Goal: Check status

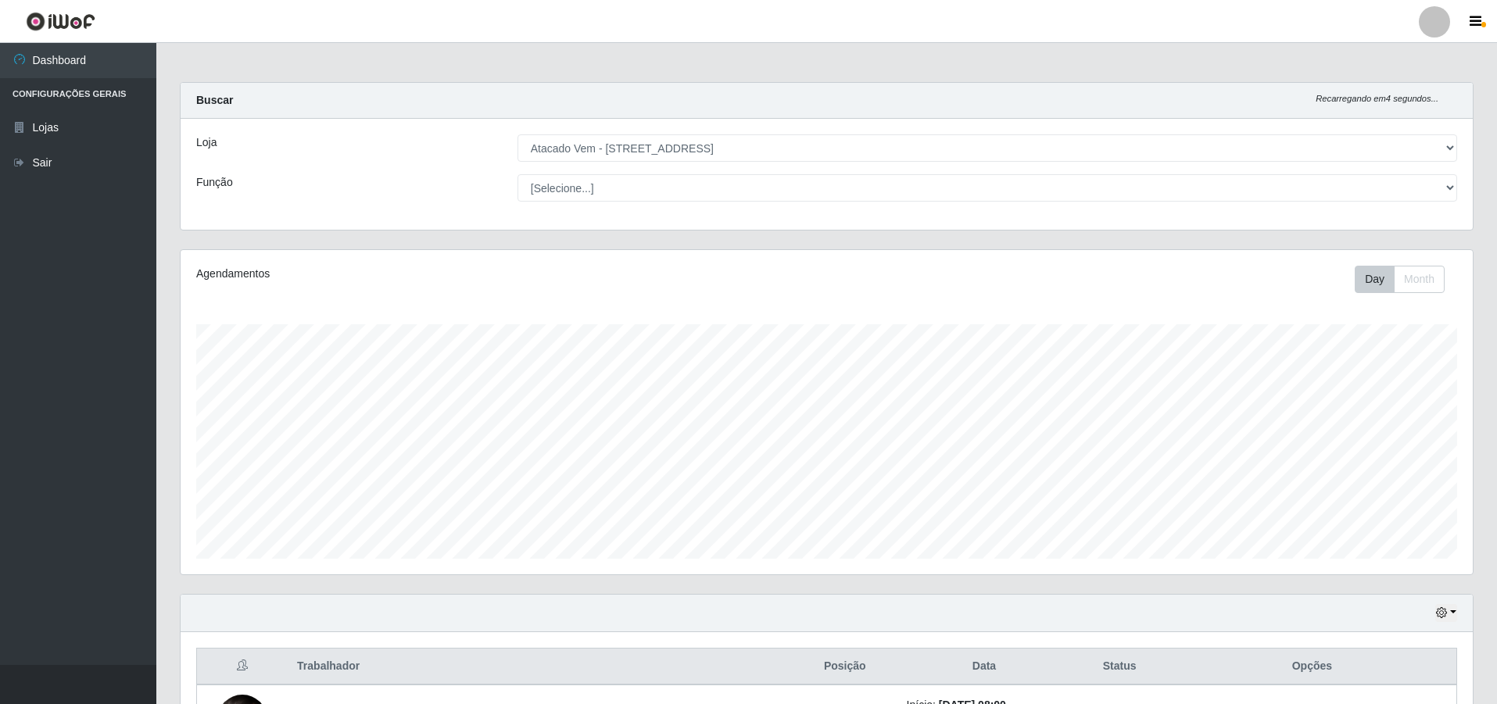
select select "461"
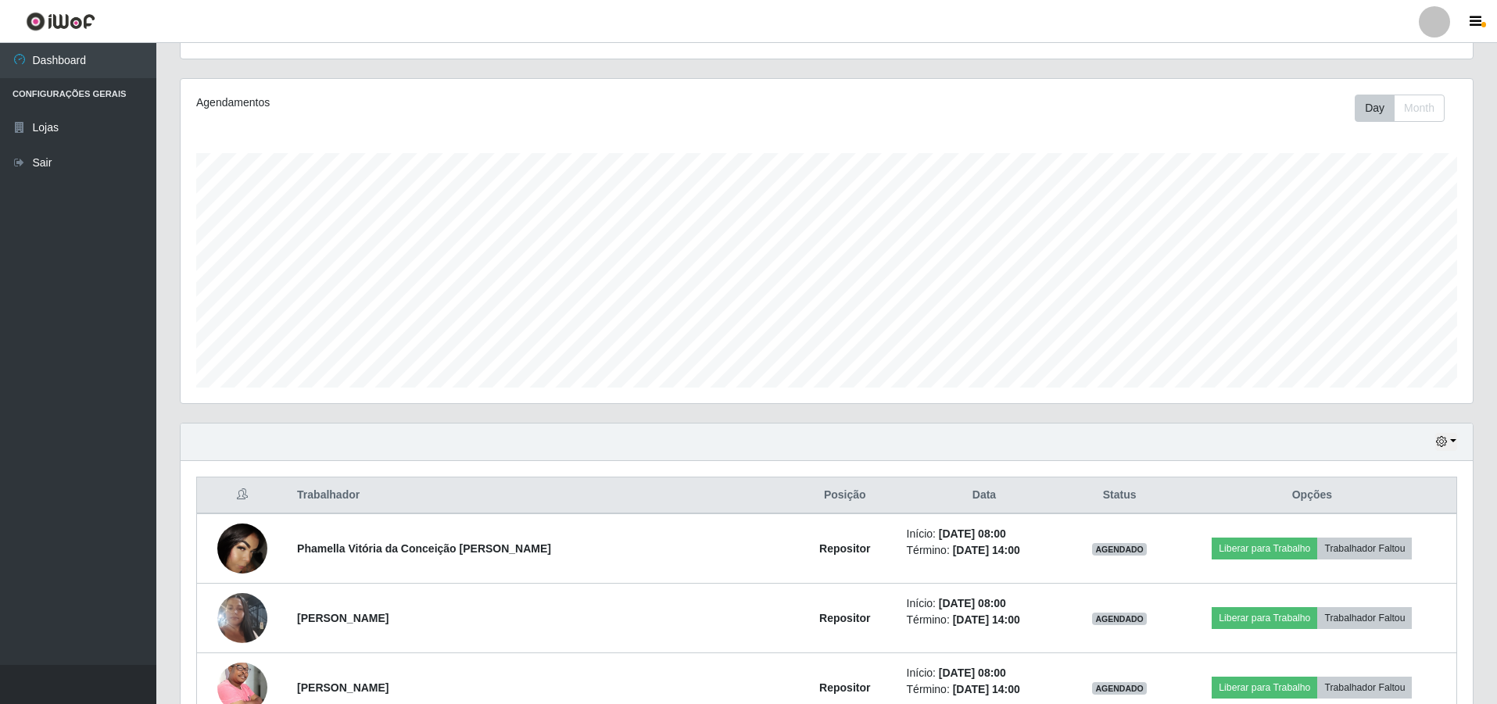
scroll to position [391, 0]
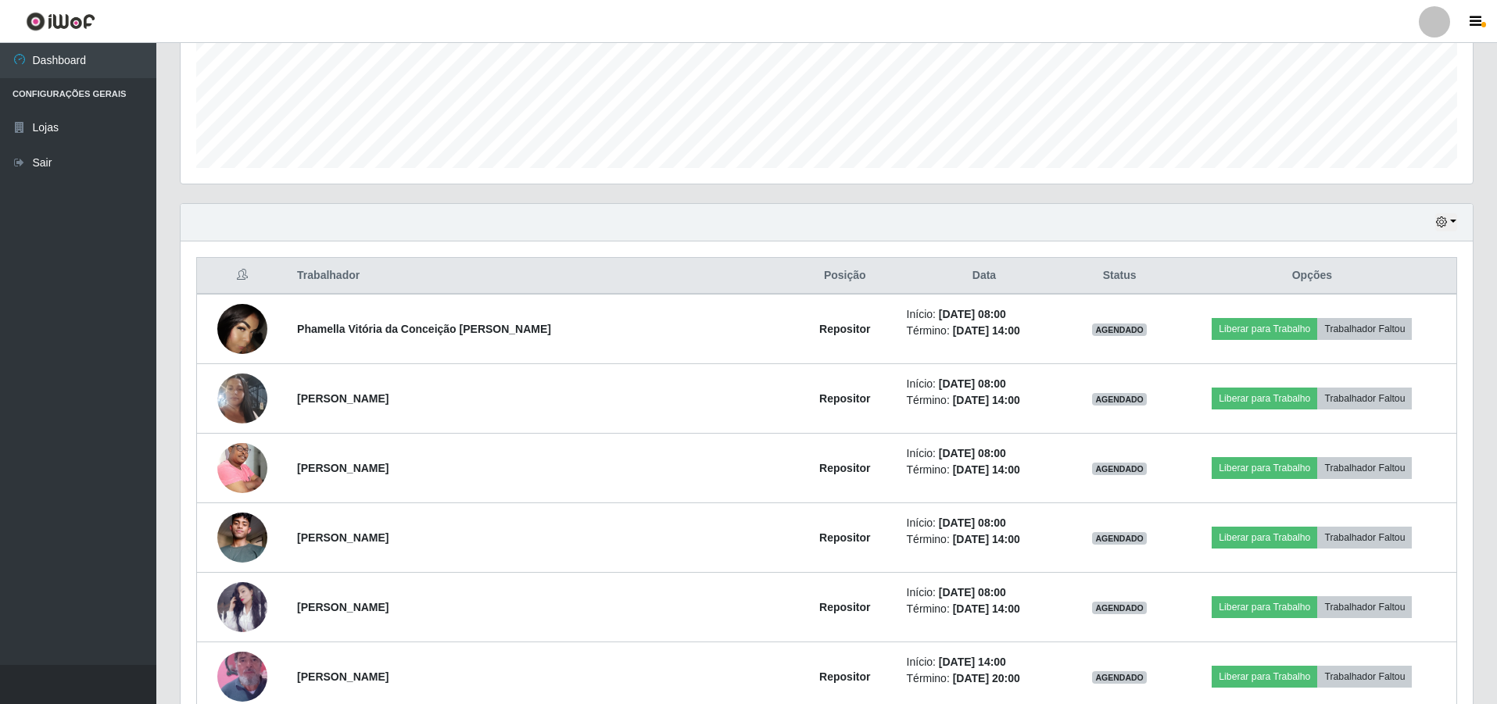
click at [387, 209] on div "Hoje 1 dia 3 dias 1 Semana Não encerrados" at bounding box center [827, 223] width 1292 height 38
click at [890, 191] on div "Agendamentos Day Month 23/08 Agendamentos 30" at bounding box center [826, 31] width 1317 height 345
click at [1113, 176] on div "Agendamentos Day Month 23/08 Agendamentos 30" at bounding box center [827, 21] width 1292 height 324
click at [1104, 195] on div "Agendamentos Day Month 23/08 Agendamentos 30" at bounding box center [826, 31] width 1317 height 345
click at [1111, 214] on div "Hoje 1 dia 3 dias 1 Semana Não encerrados" at bounding box center [827, 223] width 1292 height 38
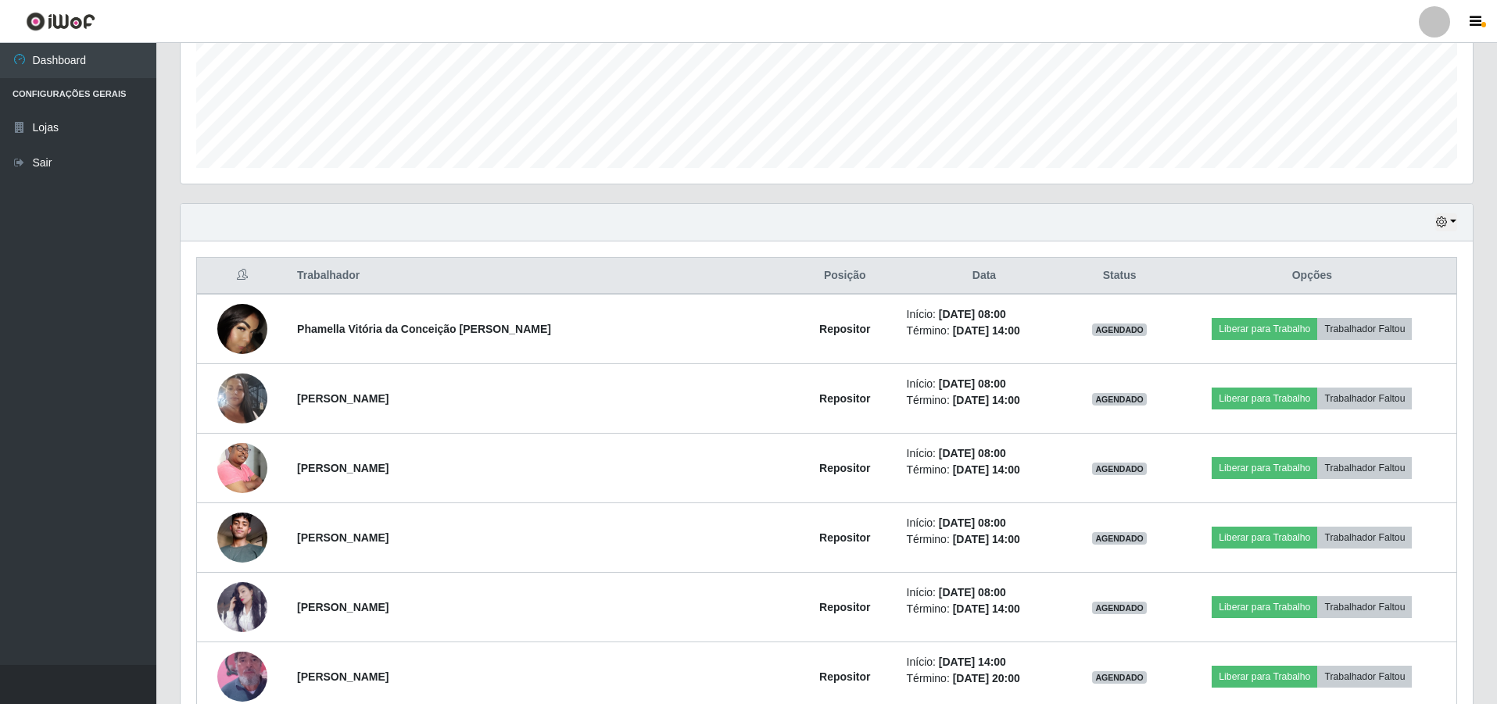
click at [1071, 238] on div "Hoje 1 dia 3 dias 1 Semana Não encerrados" at bounding box center [827, 223] width 1292 height 38
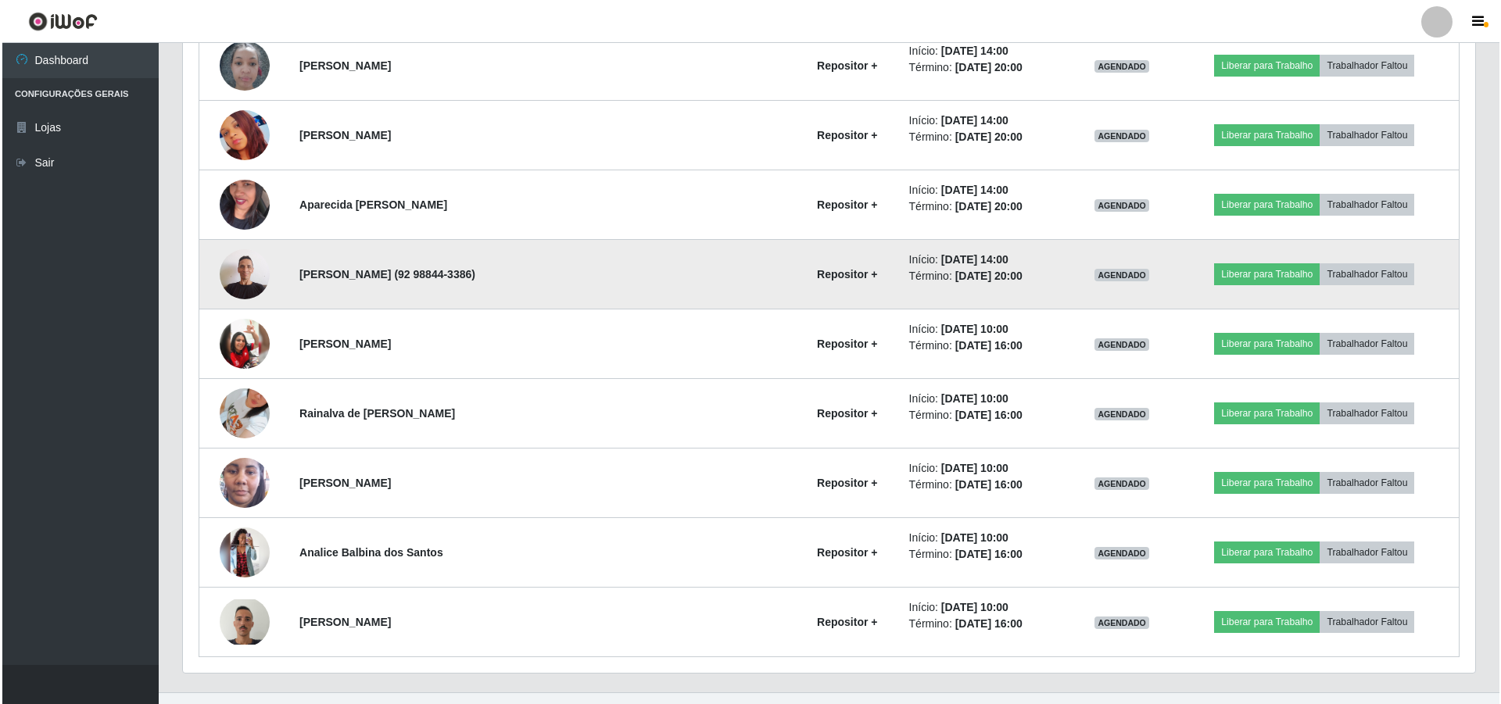
scroll to position [3881, 0]
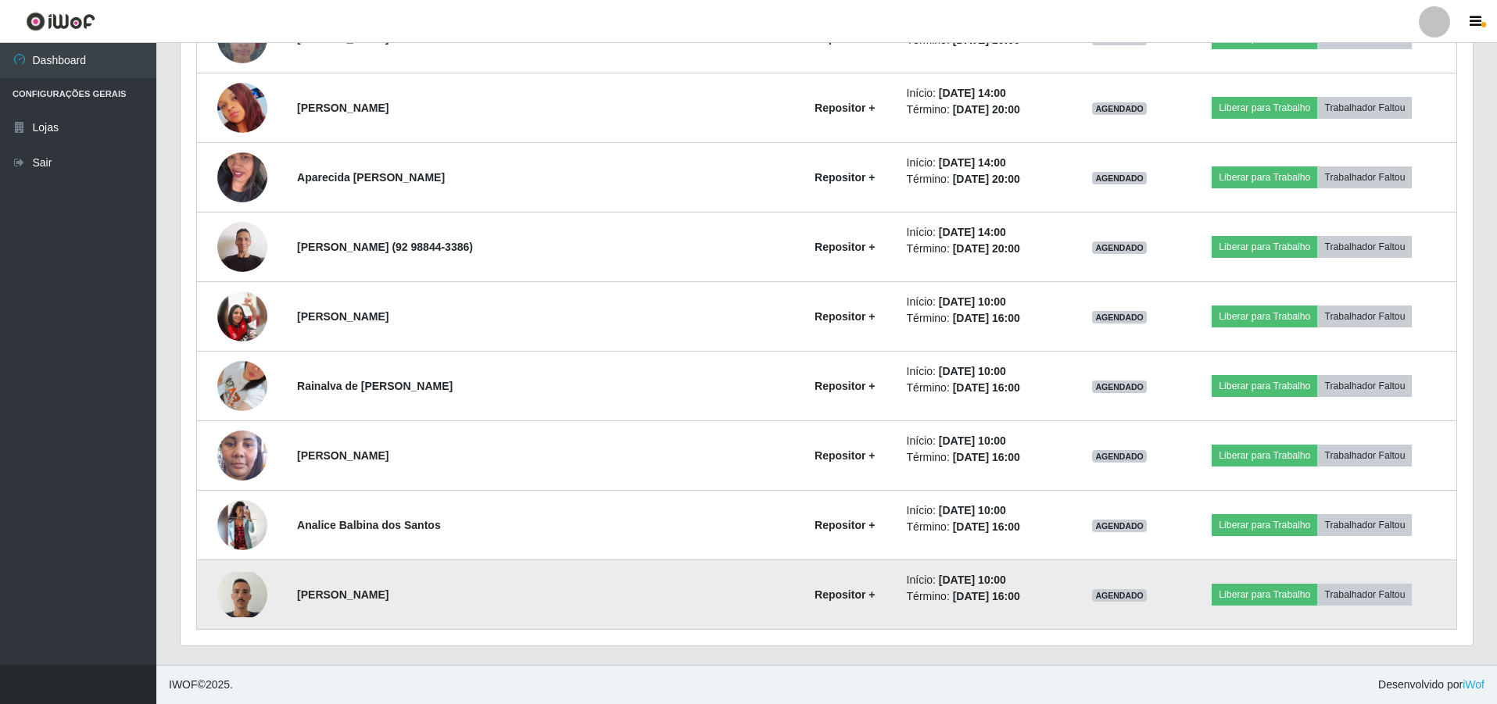
click at [240, 582] on img at bounding box center [242, 594] width 50 height 45
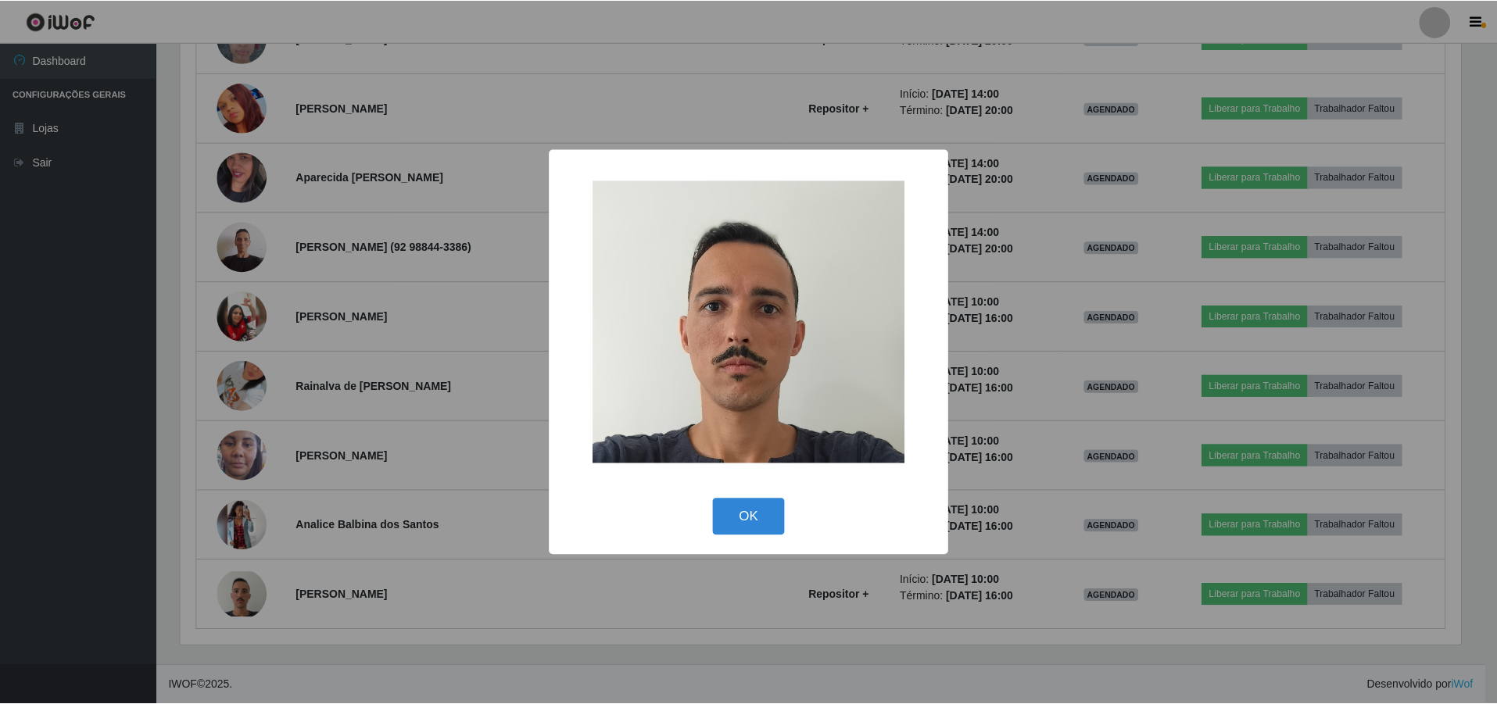
scroll to position [324, 1284]
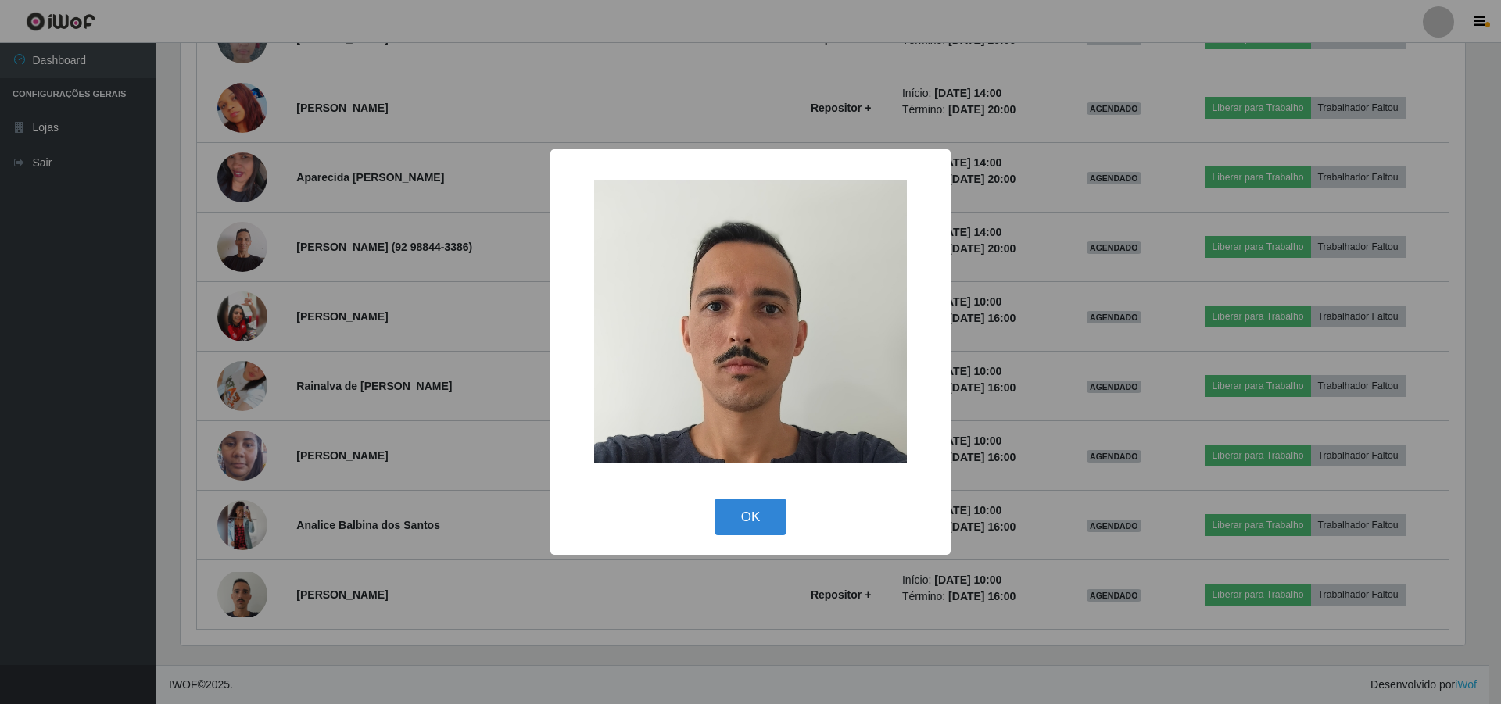
click at [324, 451] on div "× OK Cancel" at bounding box center [750, 352] width 1501 height 704
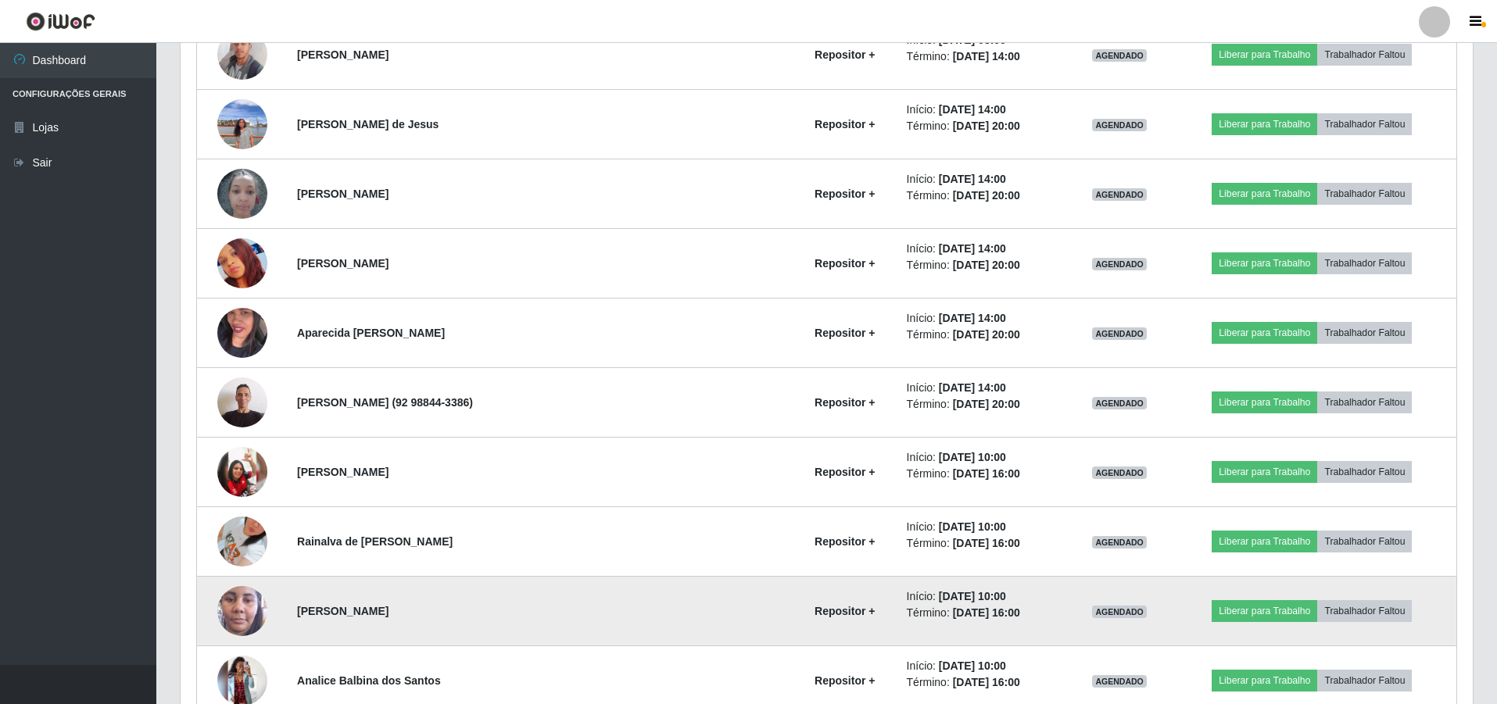
scroll to position [3725, 0]
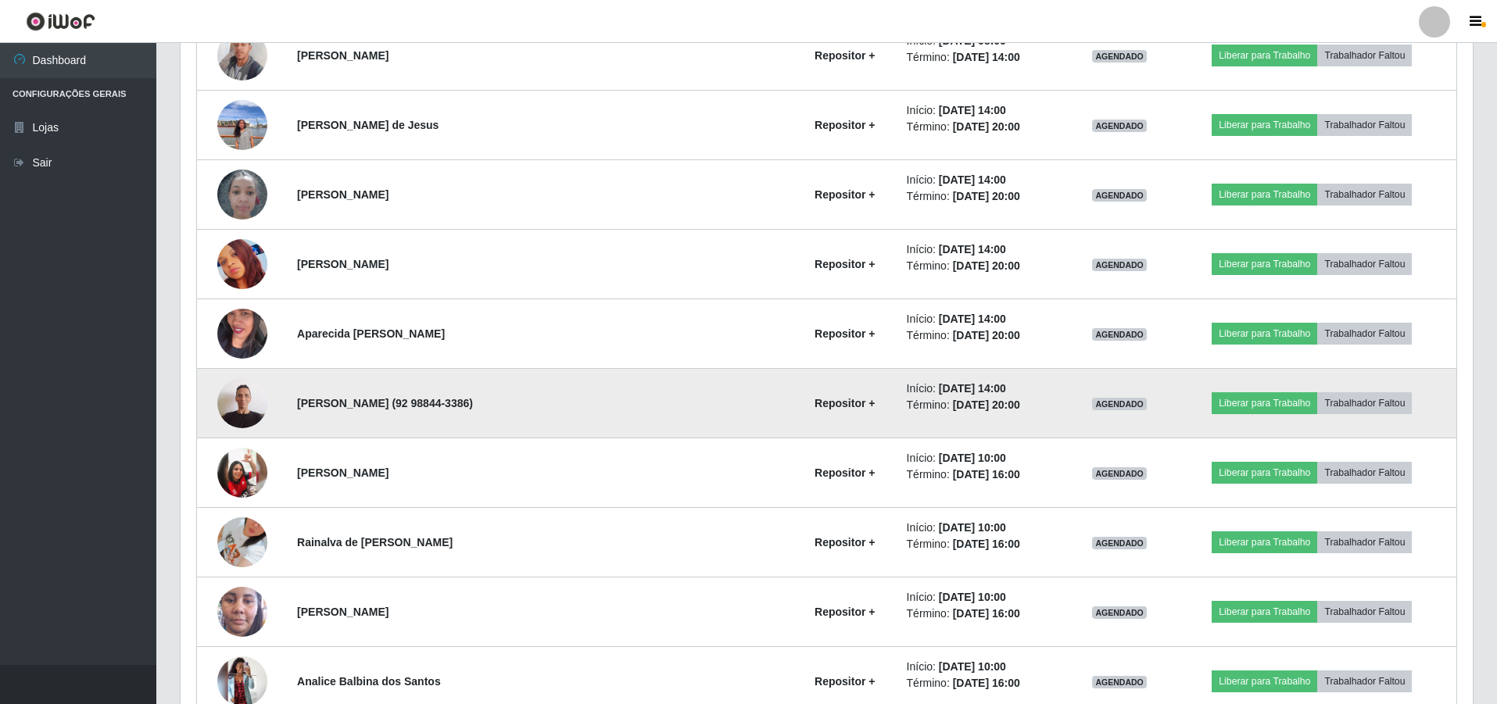
click at [247, 416] on img at bounding box center [242, 403] width 50 height 66
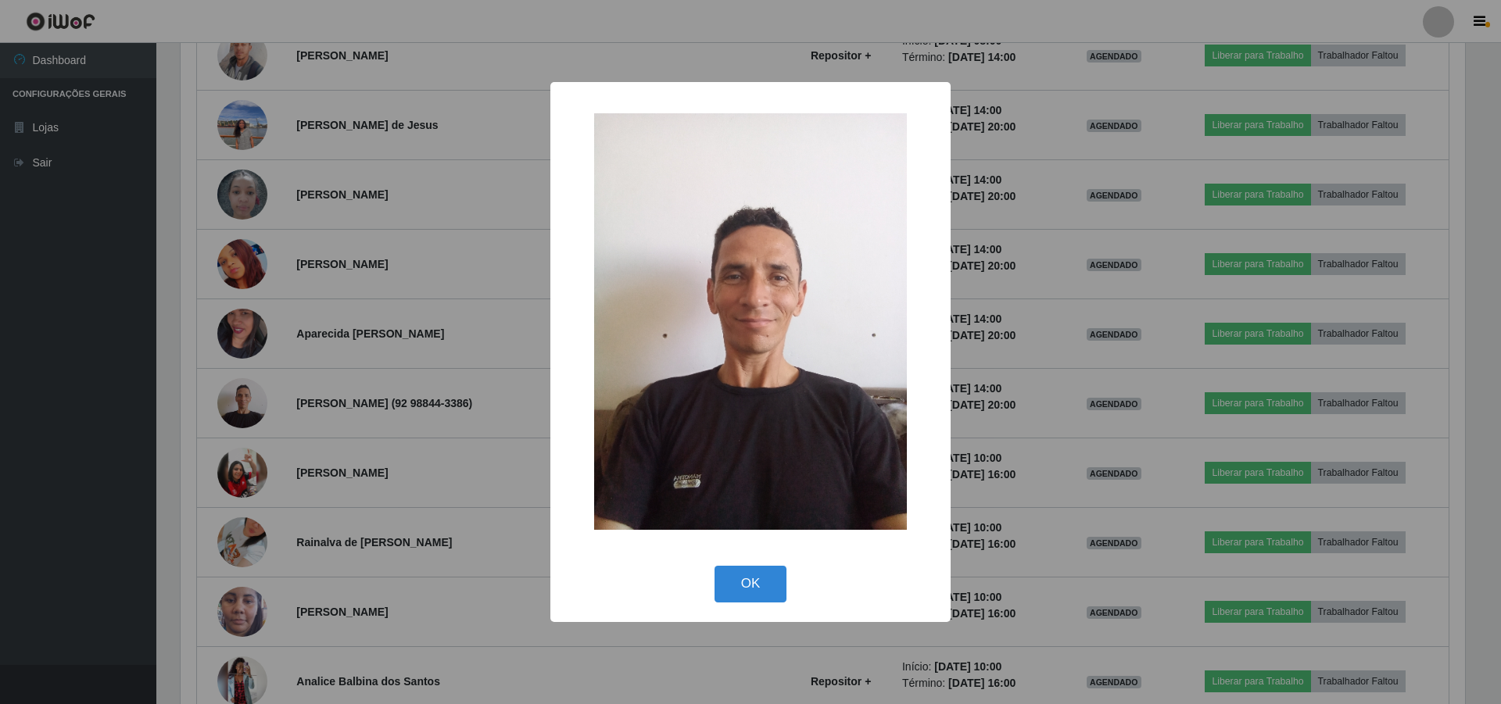
click at [419, 354] on div "× OK Cancel" at bounding box center [750, 352] width 1501 height 704
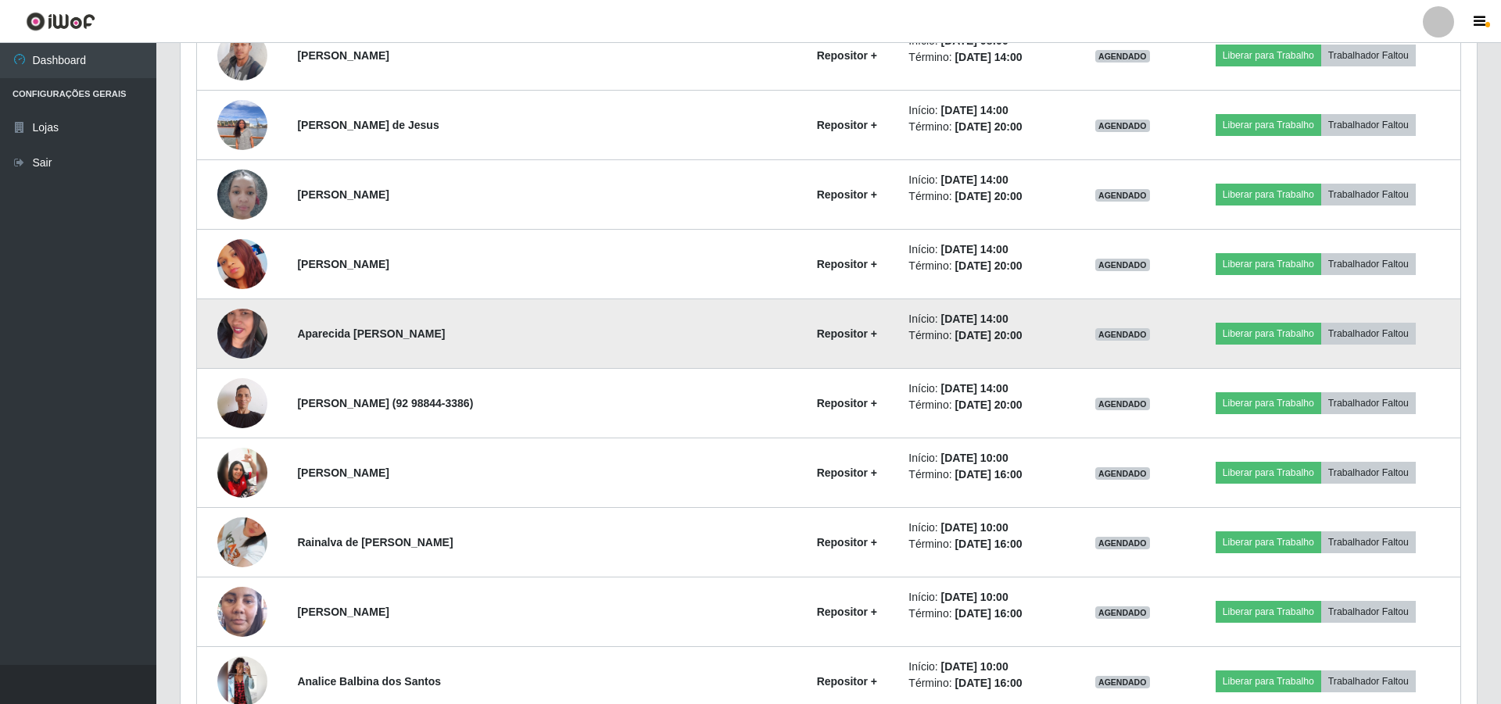
scroll to position [324, 1292]
click at [237, 341] on img at bounding box center [242, 333] width 50 height 89
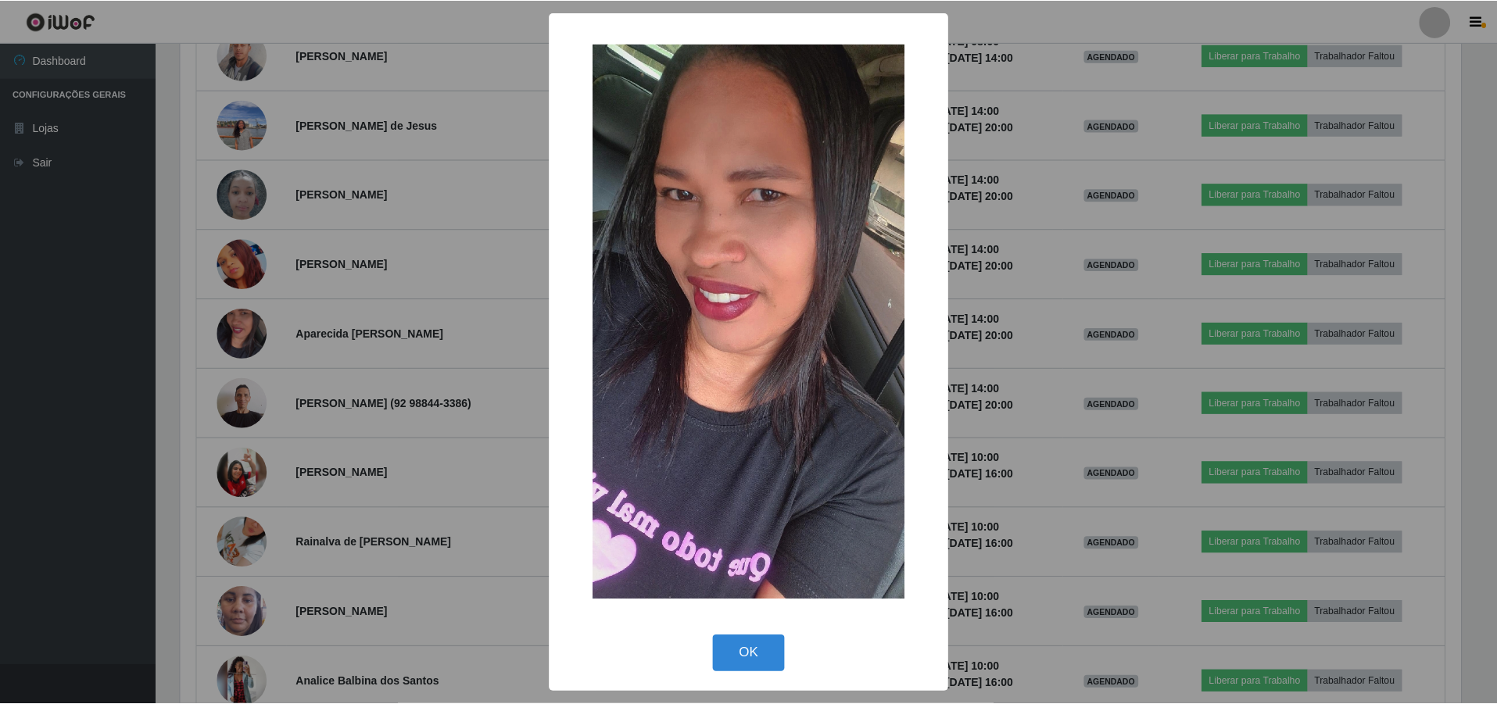
scroll to position [324, 1284]
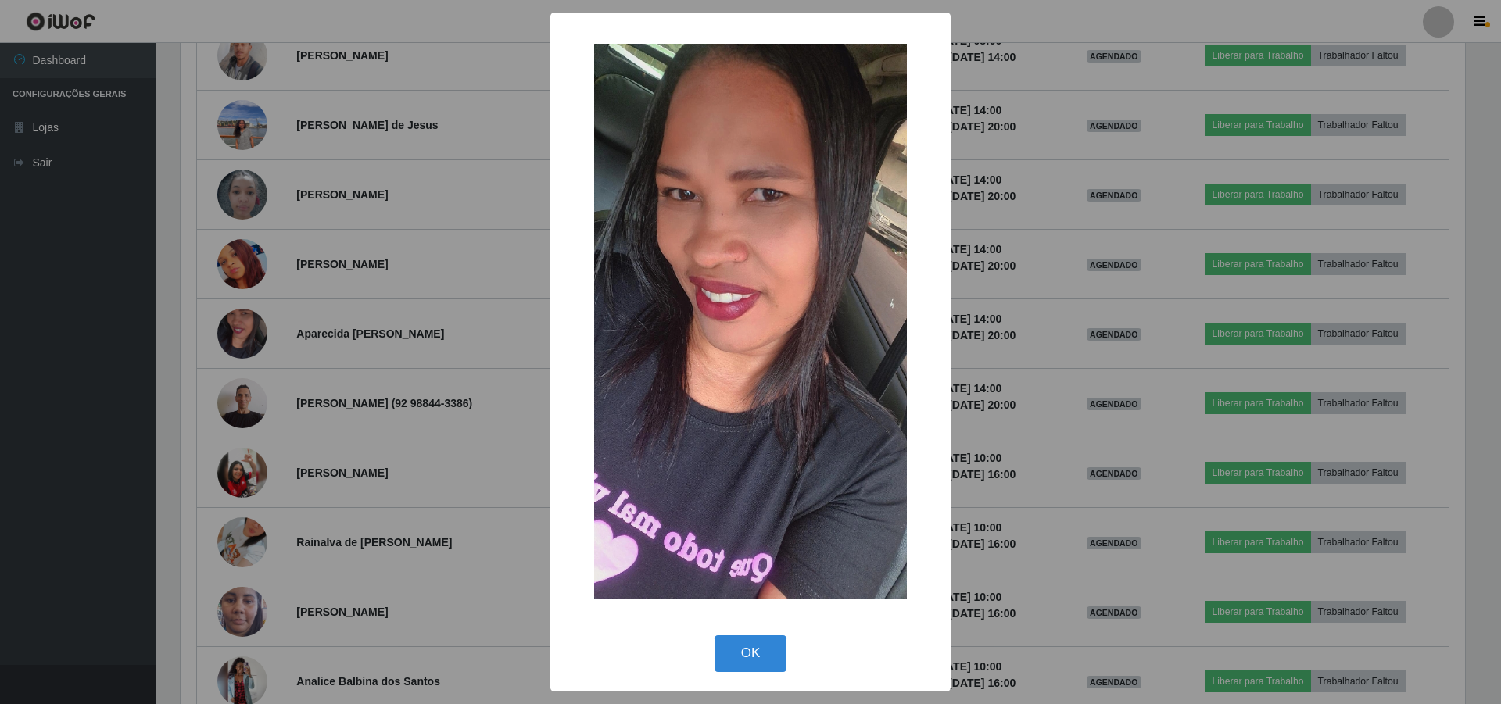
click at [380, 295] on div "× OK Cancel" at bounding box center [750, 352] width 1501 height 704
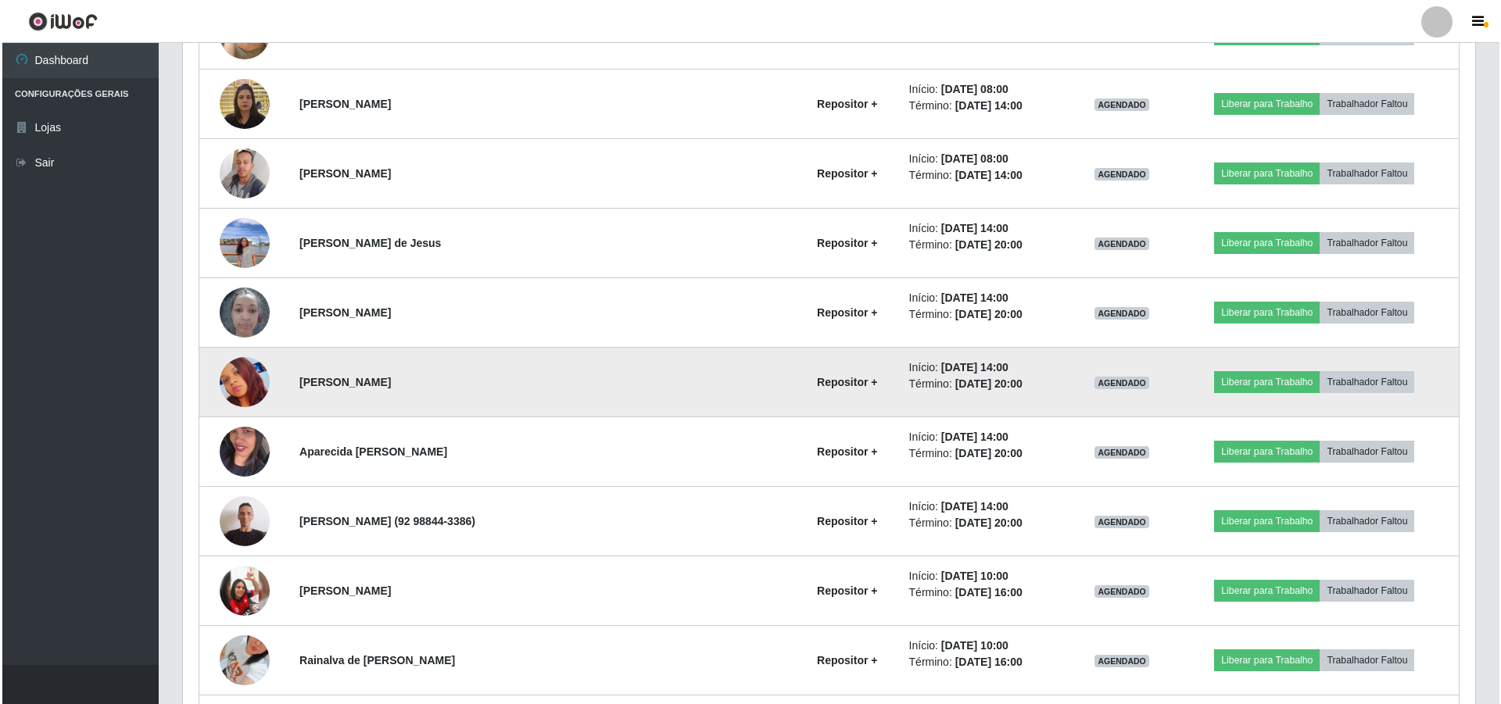
scroll to position [3569, 0]
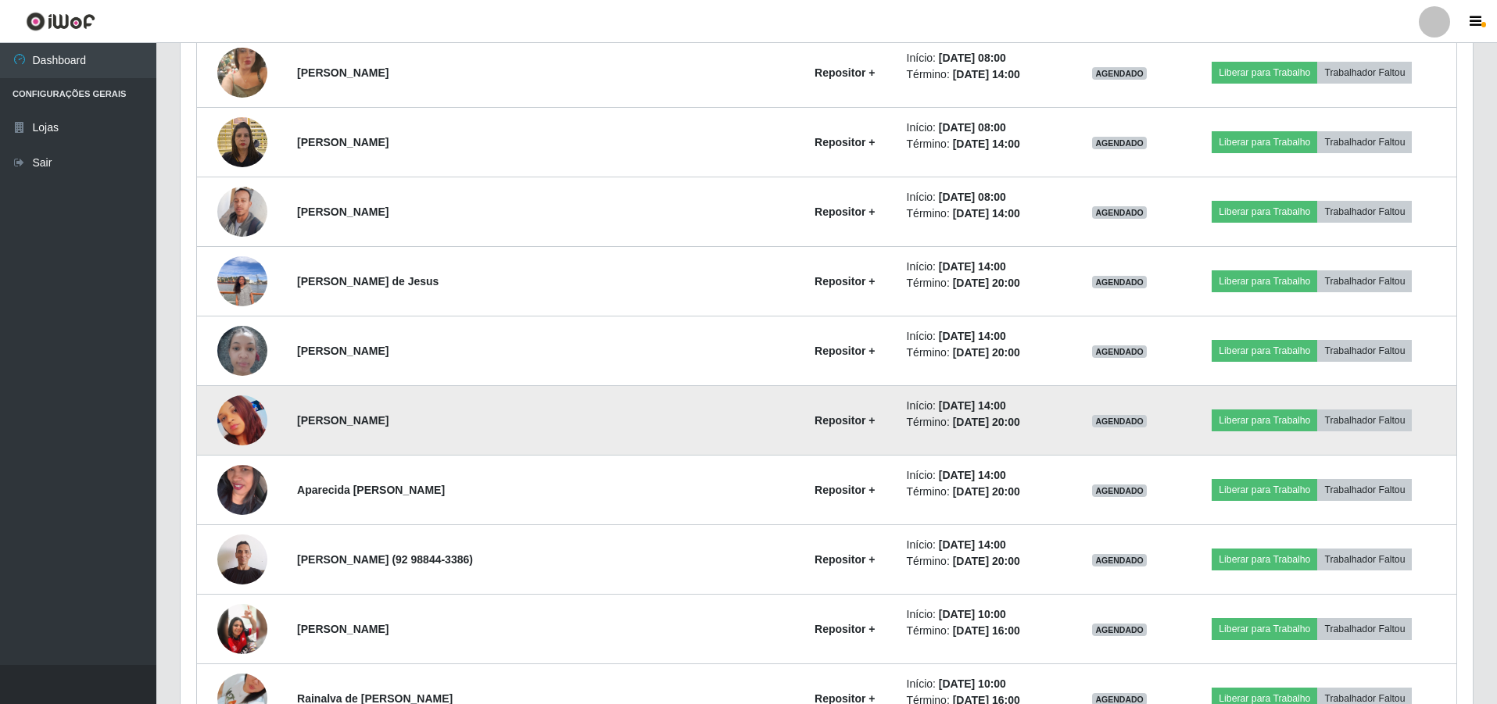
click at [246, 420] on img at bounding box center [242, 420] width 50 height 50
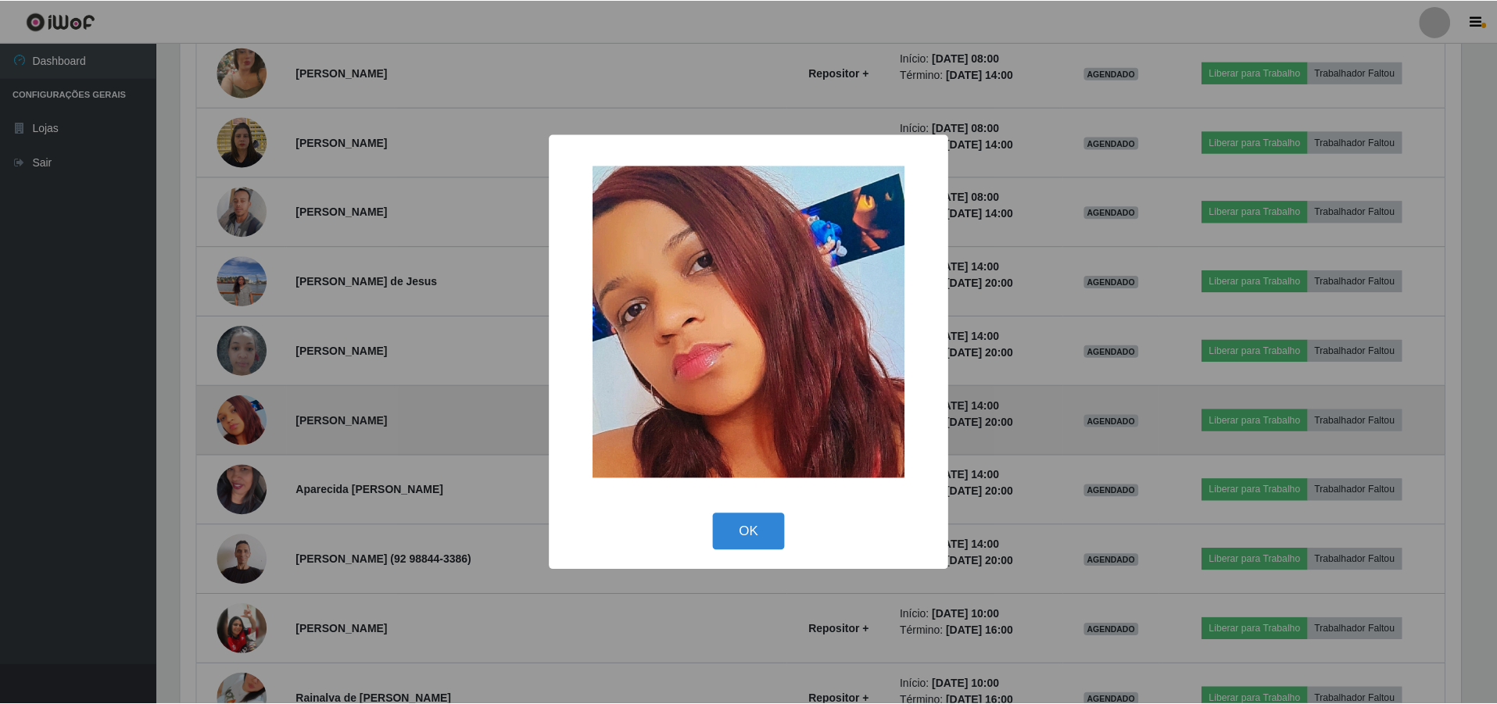
scroll to position [324, 1284]
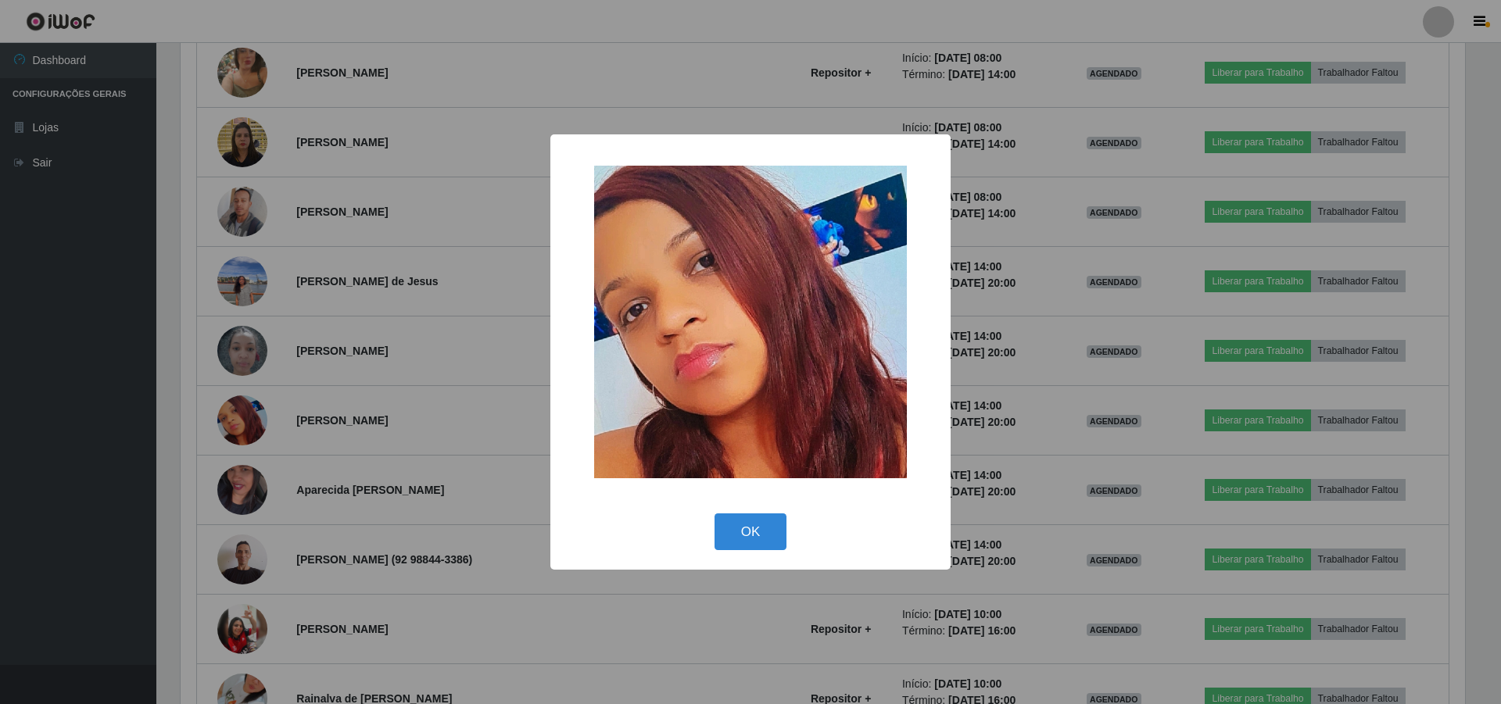
click at [365, 369] on div "× OK Cancel" at bounding box center [750, 352] width 1501 height 704
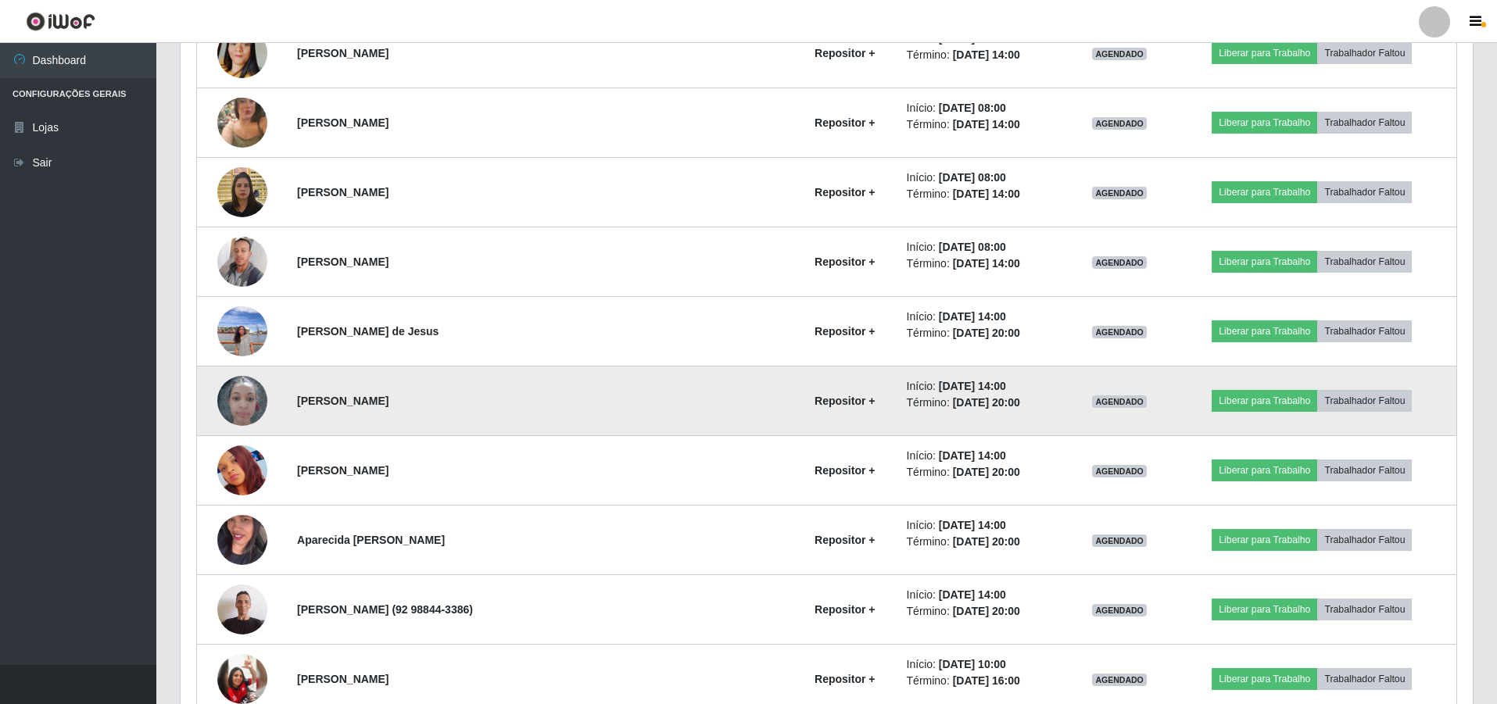
scroll to position [3490, 0]
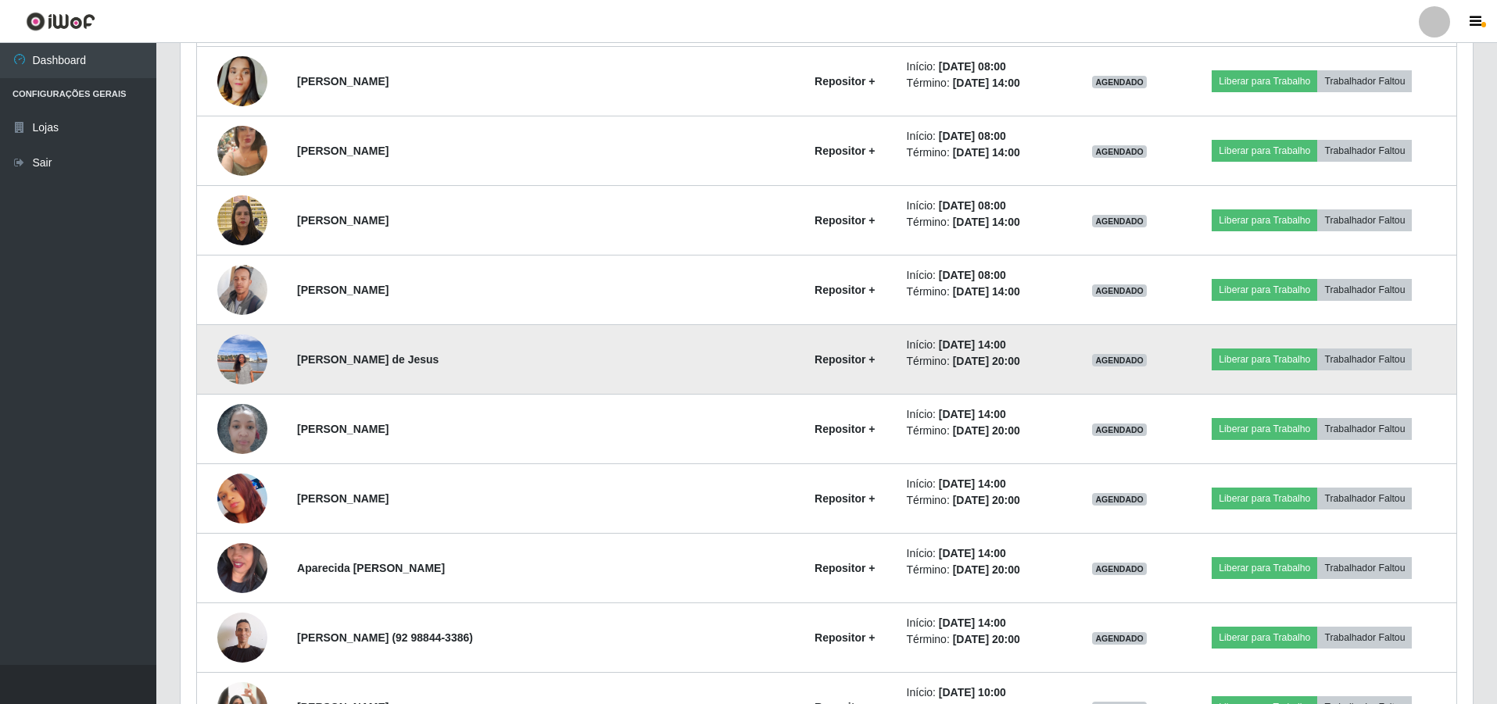
click at [227, 356] on img at bounding box center [242, 359] width 50 height 66
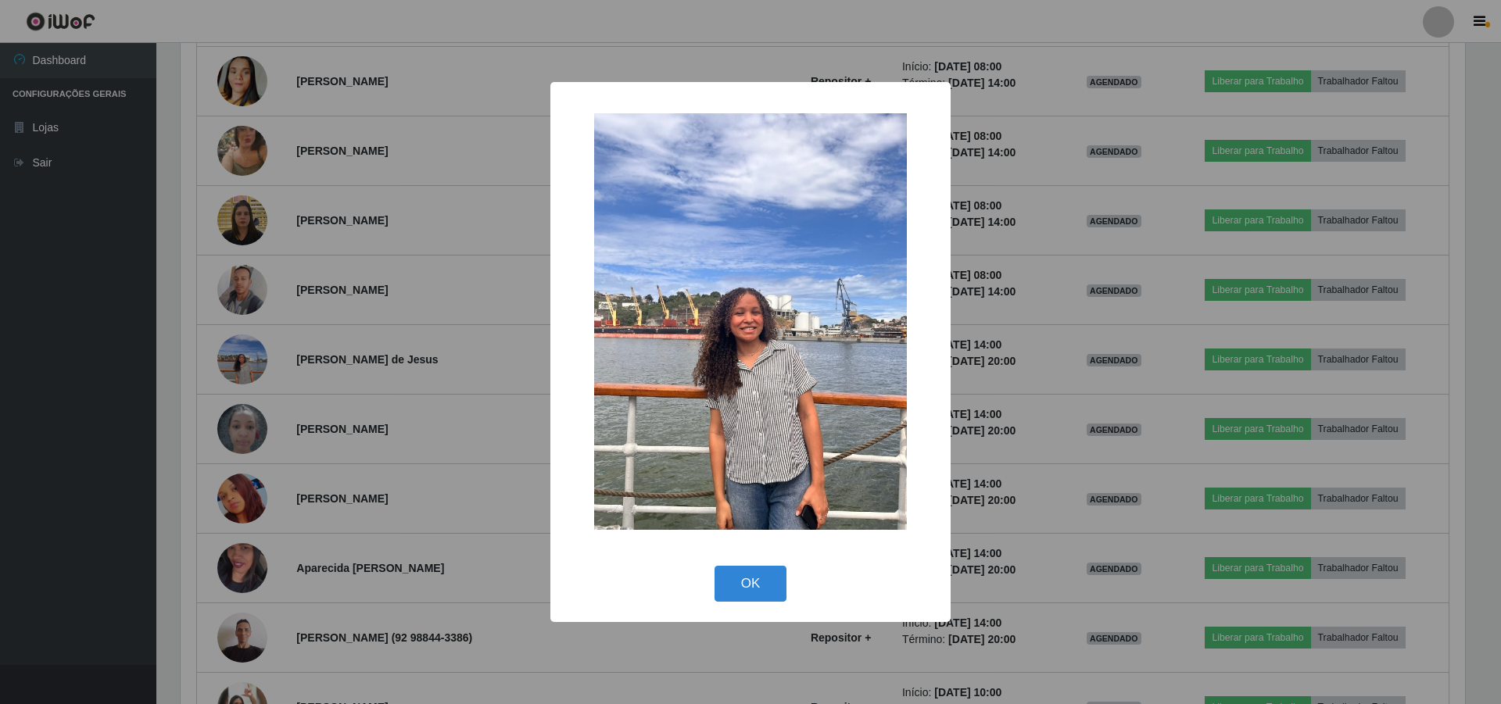
click at [329, 312] on div "× OK Cancel" at bounding box center [750, 352] width 1501 height 704
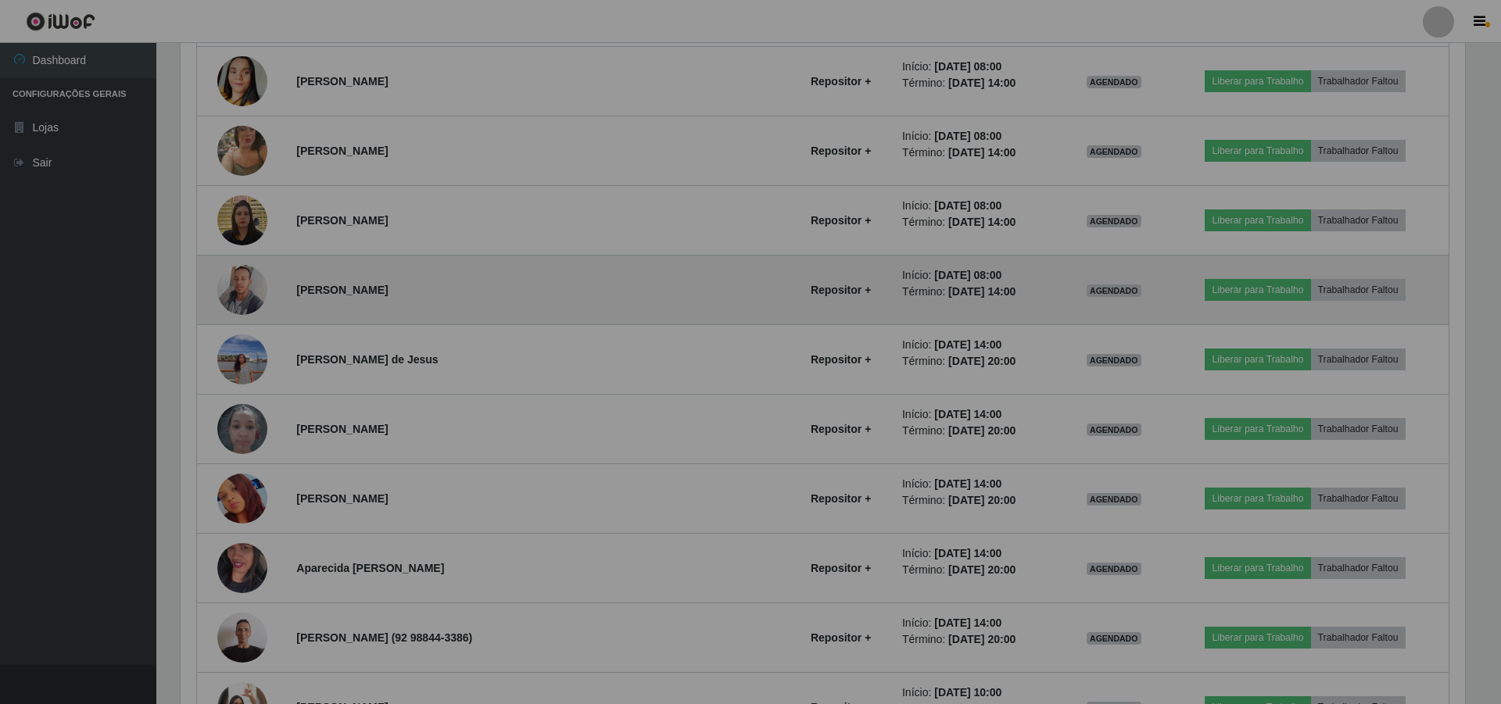
scroll to position [324, 1292]
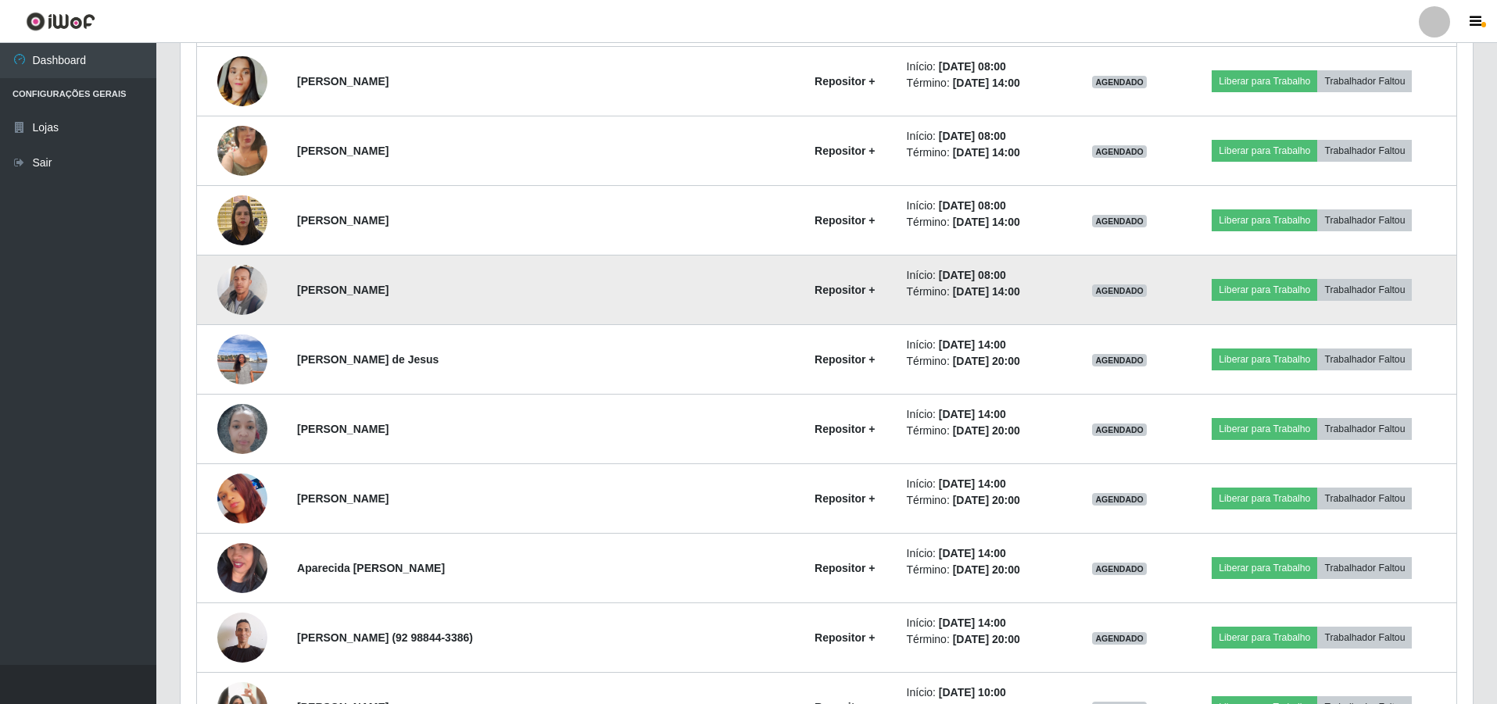
click at [241, 269] on img at bounding box center [242, 289] width 50 height 66
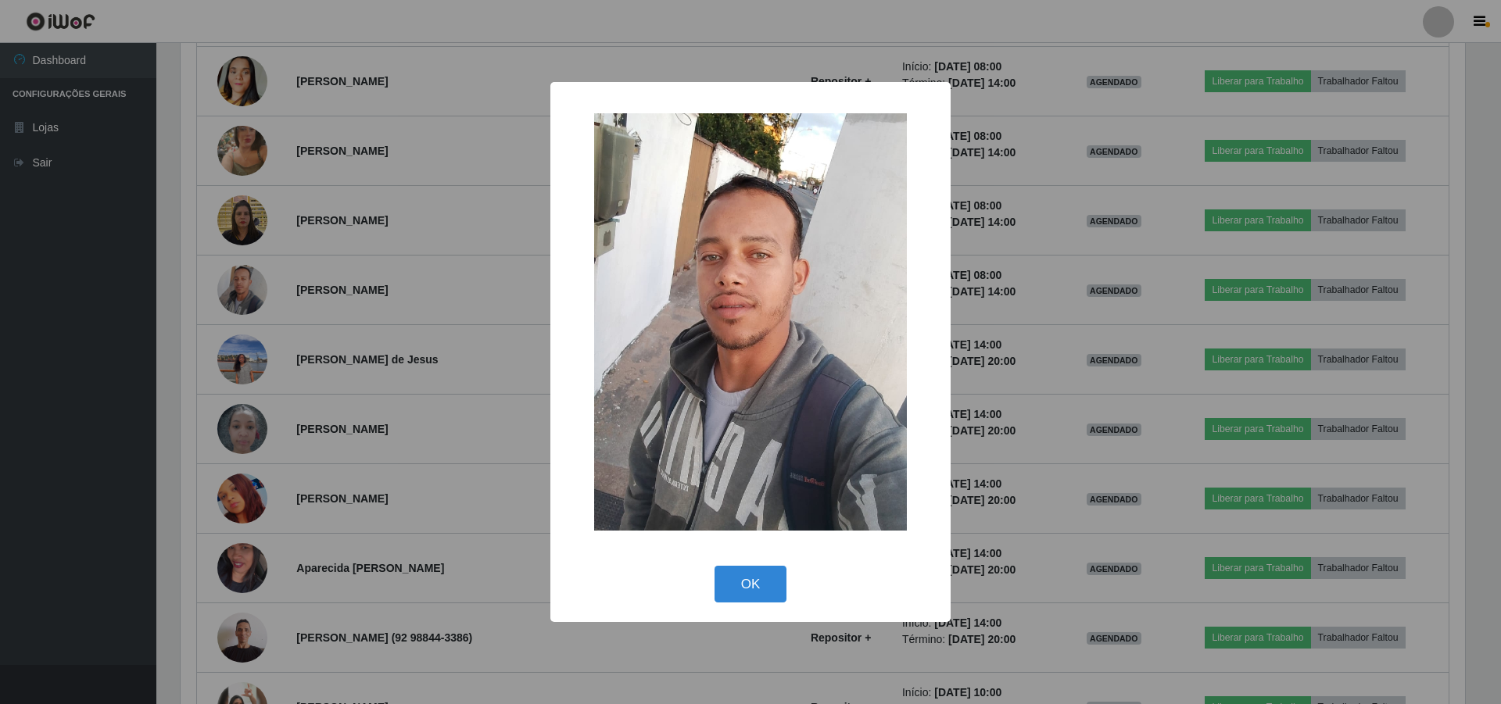
click at [345, 284] on div "× OK Cancel" at bounding box center [750, 352] width 1501 height 704
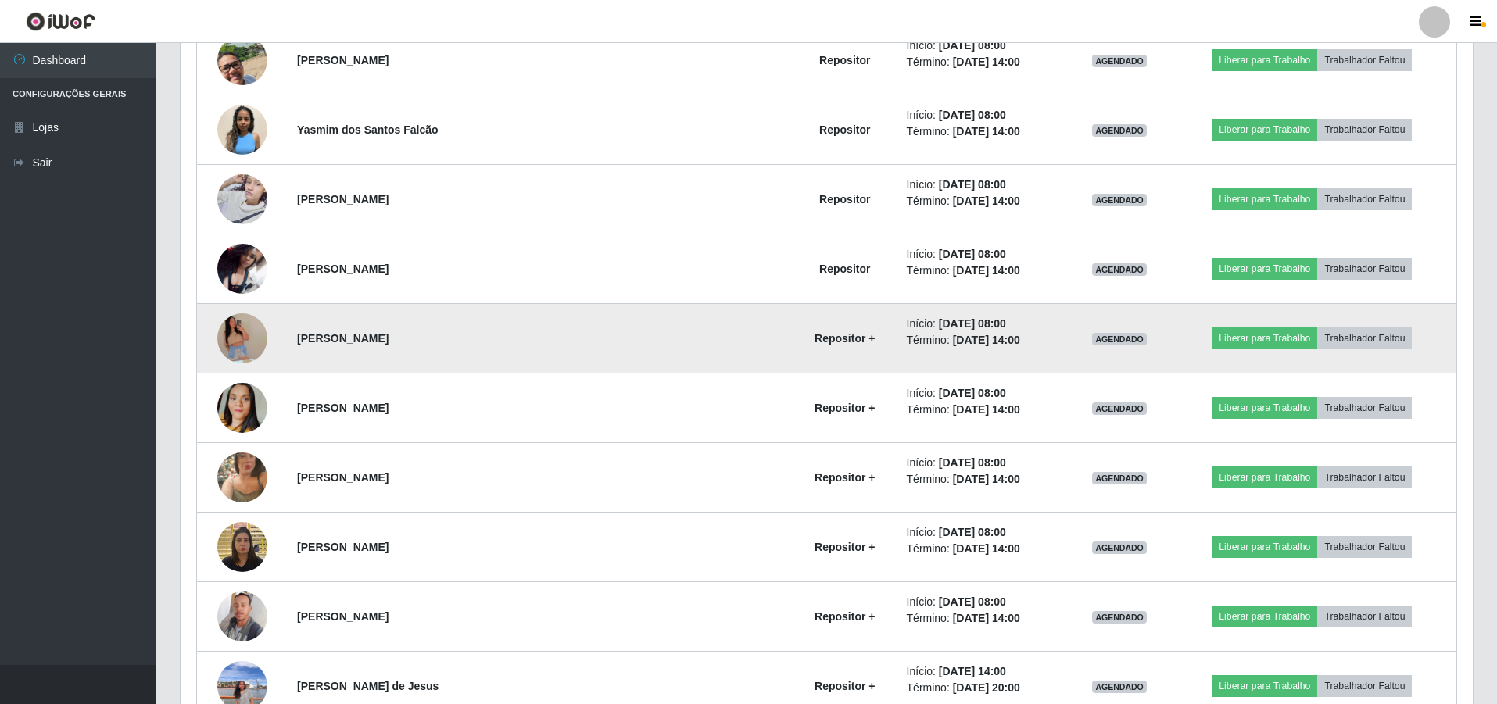
scroll to position [3178, 0]
